Goal: Find specific page/section: Find specific page/section

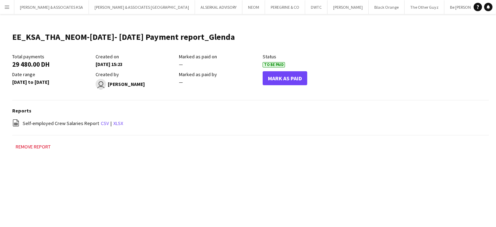
click at [6, 2] on button "Menu" at bounding box center [7, 7] width 14 height 14
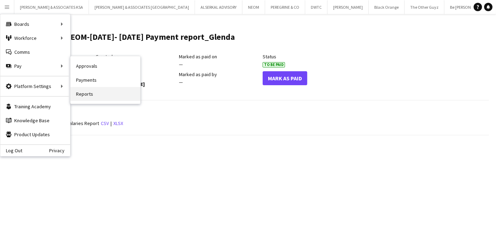
click at [94, 93] on link "Reports" at bounding box center [105, 94] width 70 height 14
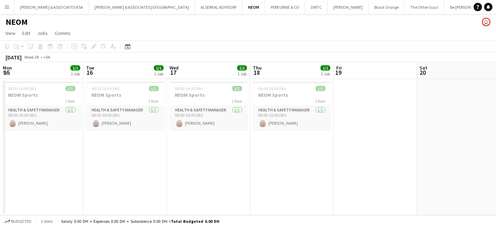
scroll to position [0, 217]
